Goal: Navigation & Orientation: Find specific page/section

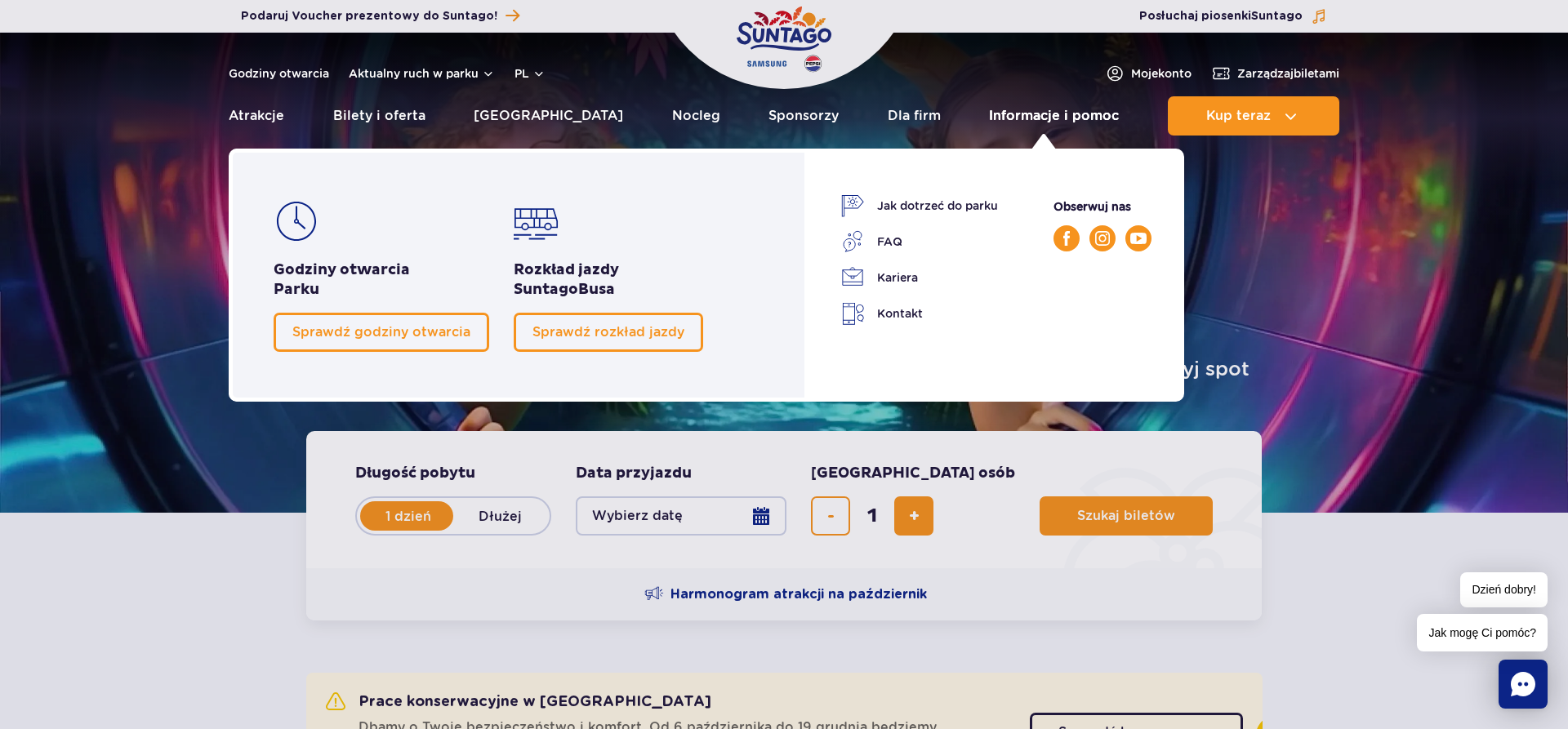
click at [1005, 121] on link "Informacje i pomoc" at bounding box center [1054, 116] width 130 height 39
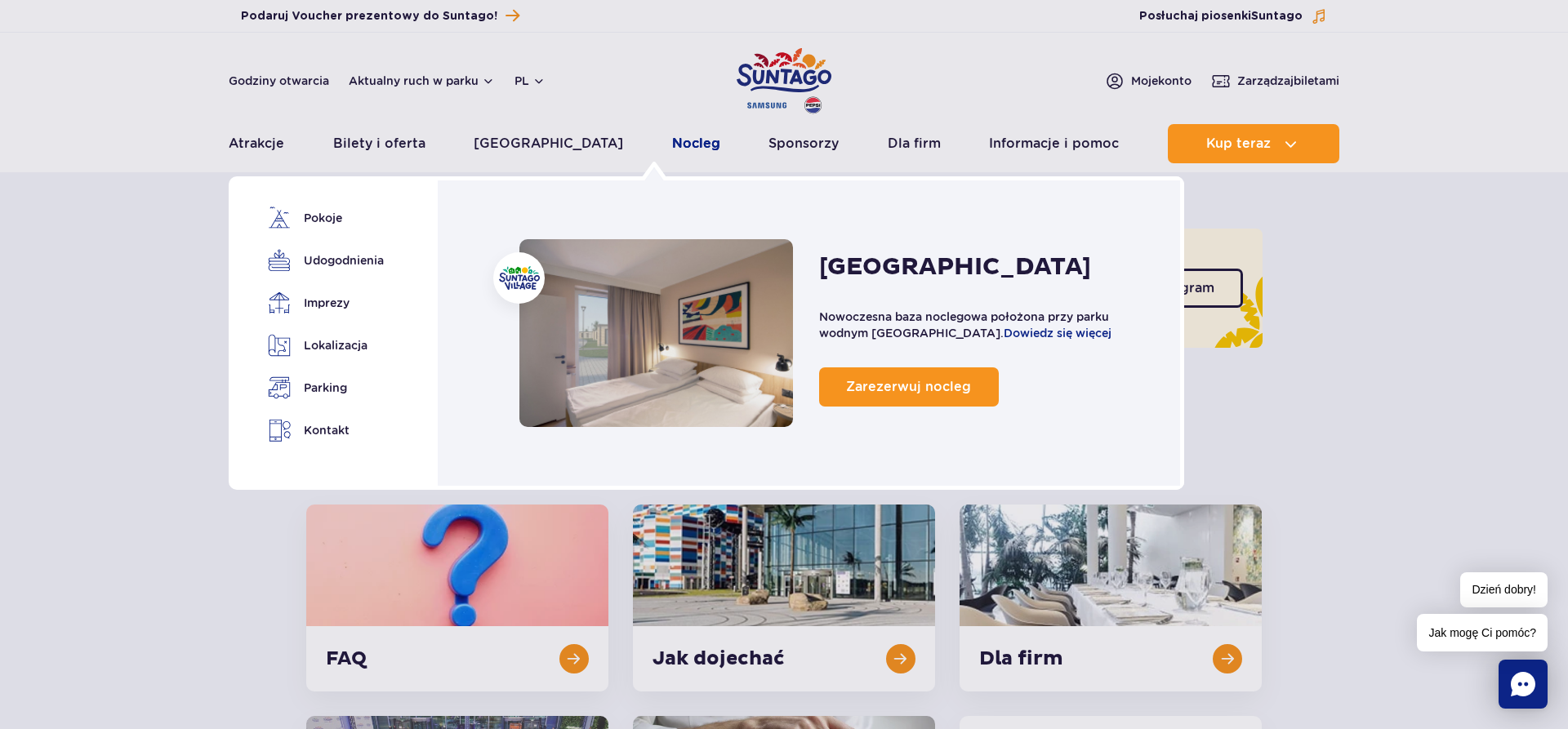
click at [672, 144] on link "Nocleg" at bounding box center [697, 143] width 48 height 39
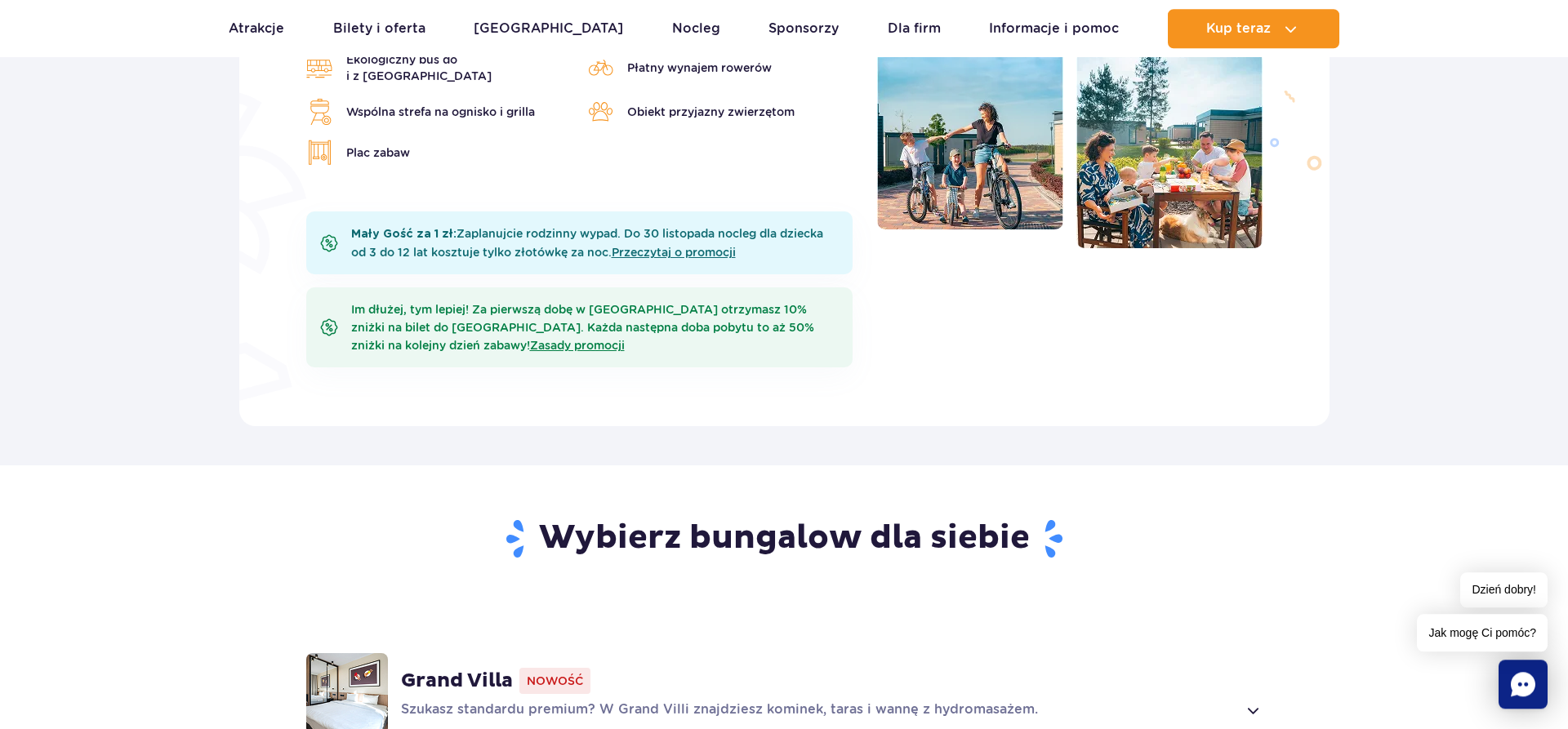
scroll to position [667, 0]
